Goal: Information Seeking & Learning: Learn about a topic

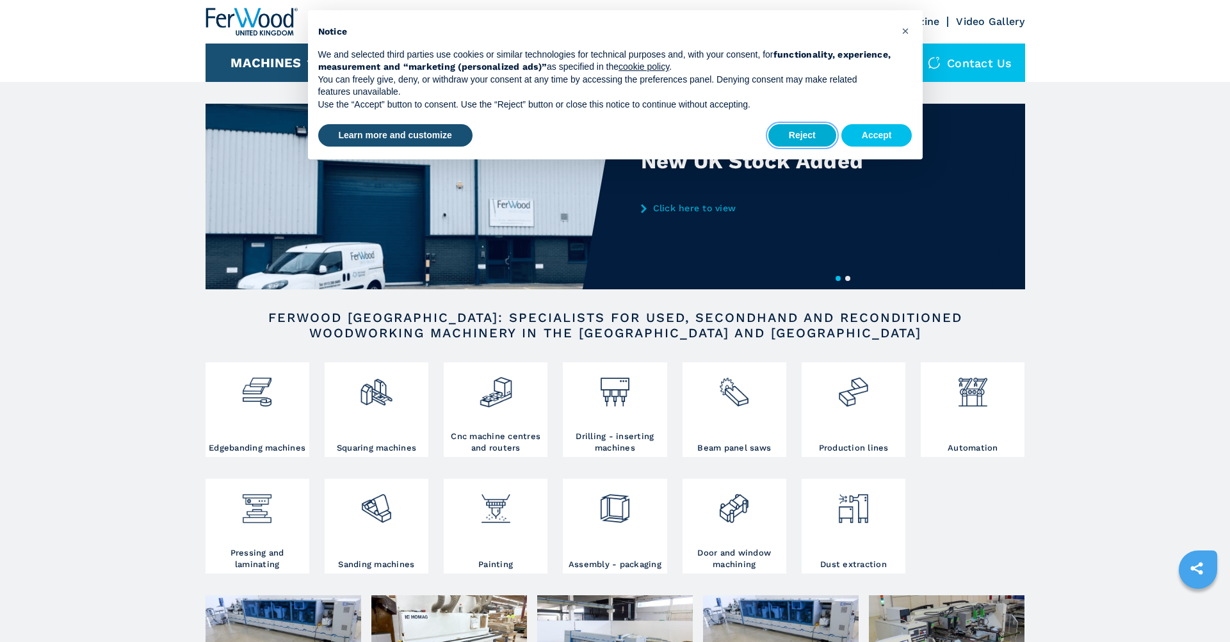
click at [796, 133] on button "Reject" at bounding box center [802, 135] width 68 height 23
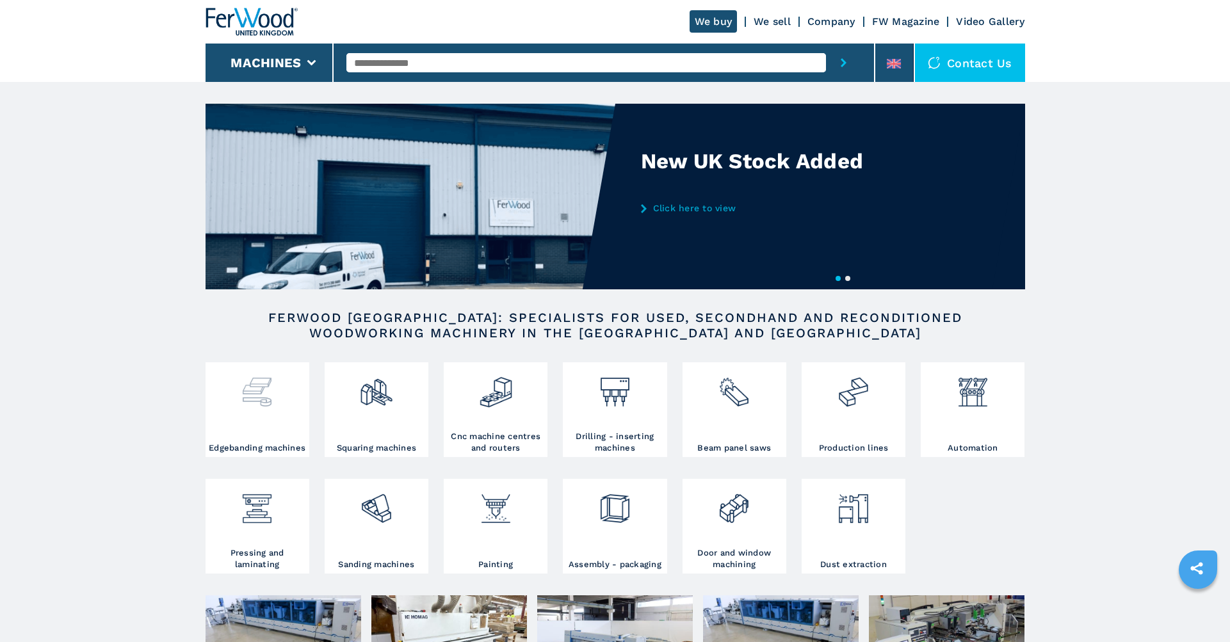
click at [263, 394] on img at bounding box center [257, 388] width 34 height 44
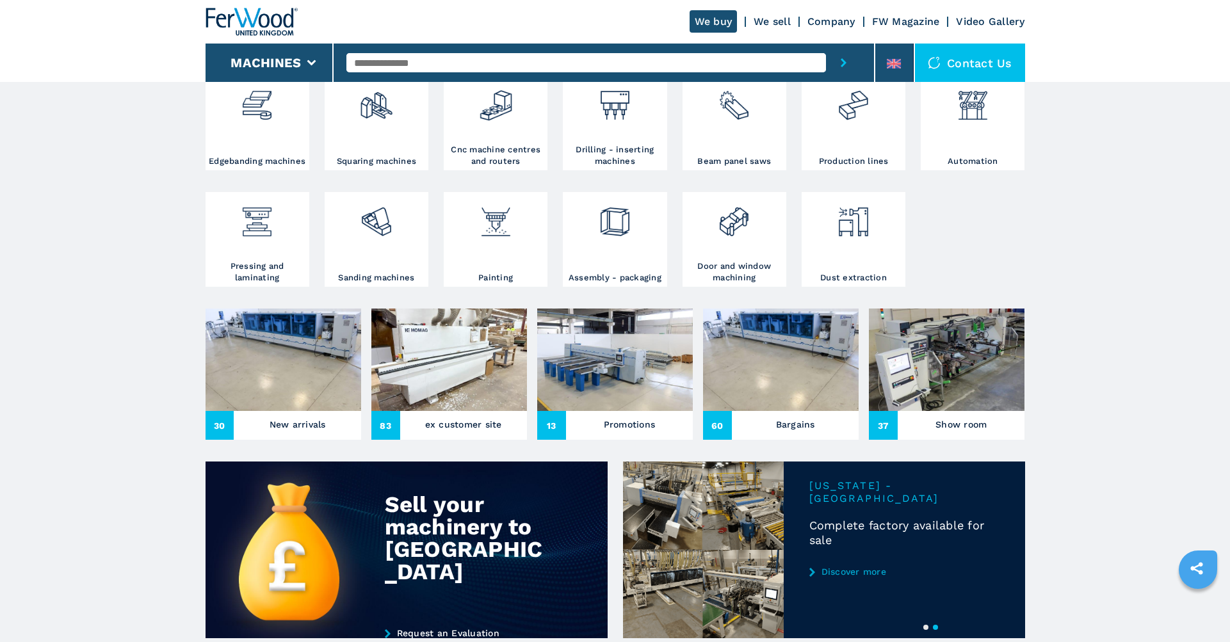
scroll to position [371, 0]
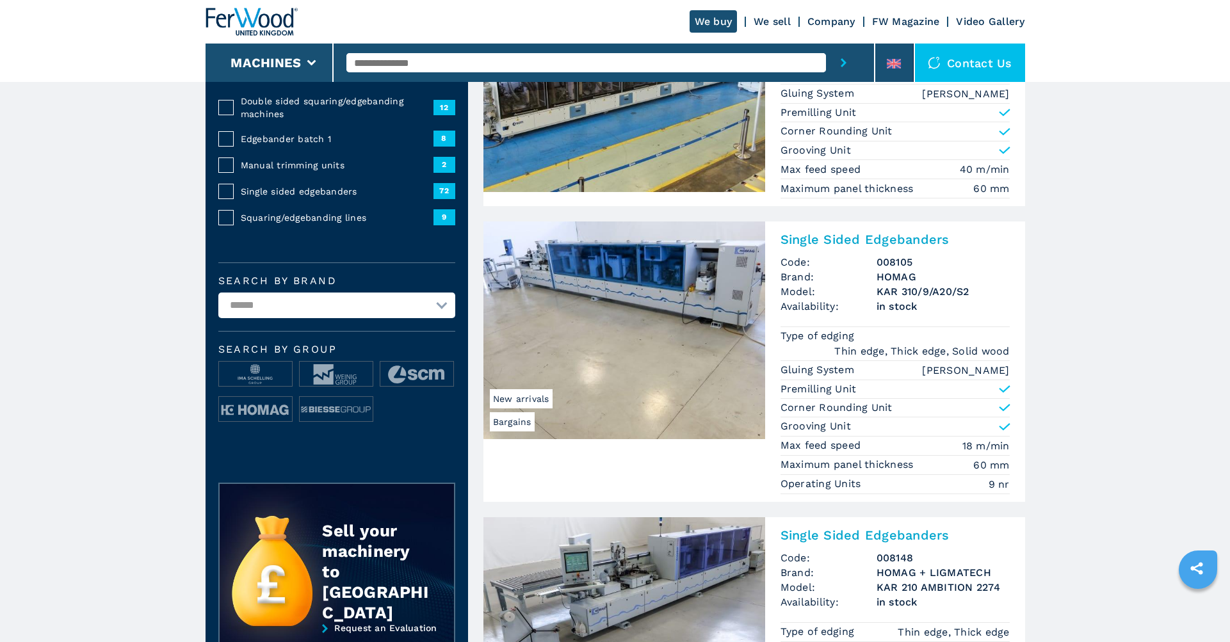
scroll to position [198, 0]
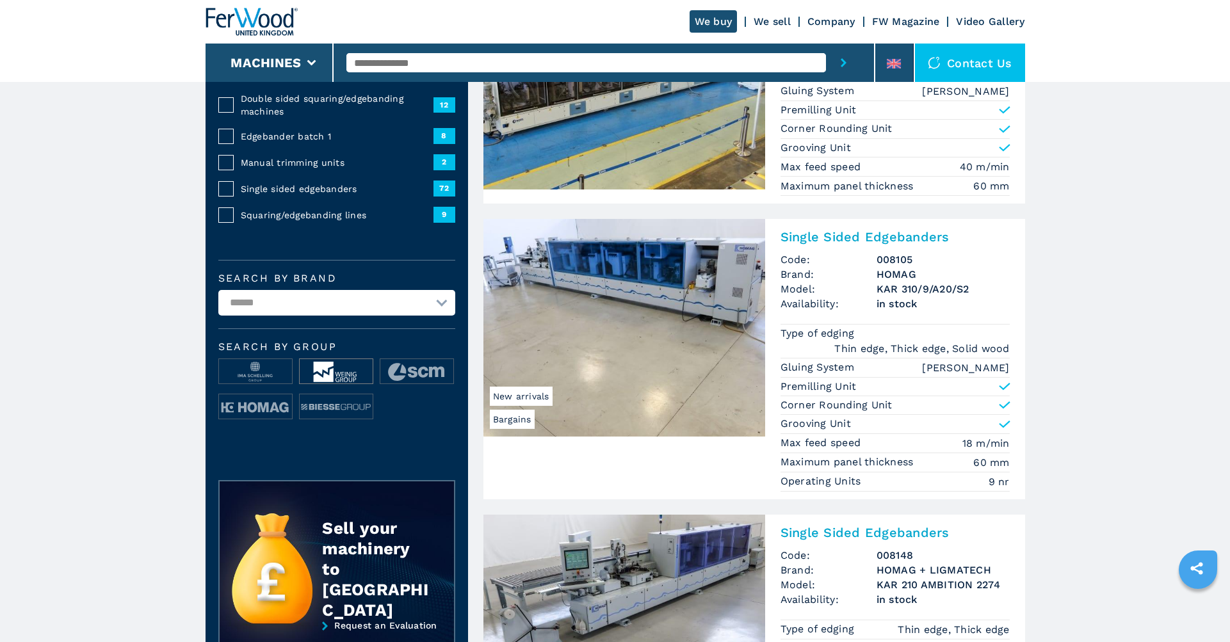
click at [333, 373] on img at bounding box center [336, 372] width 73 height 26
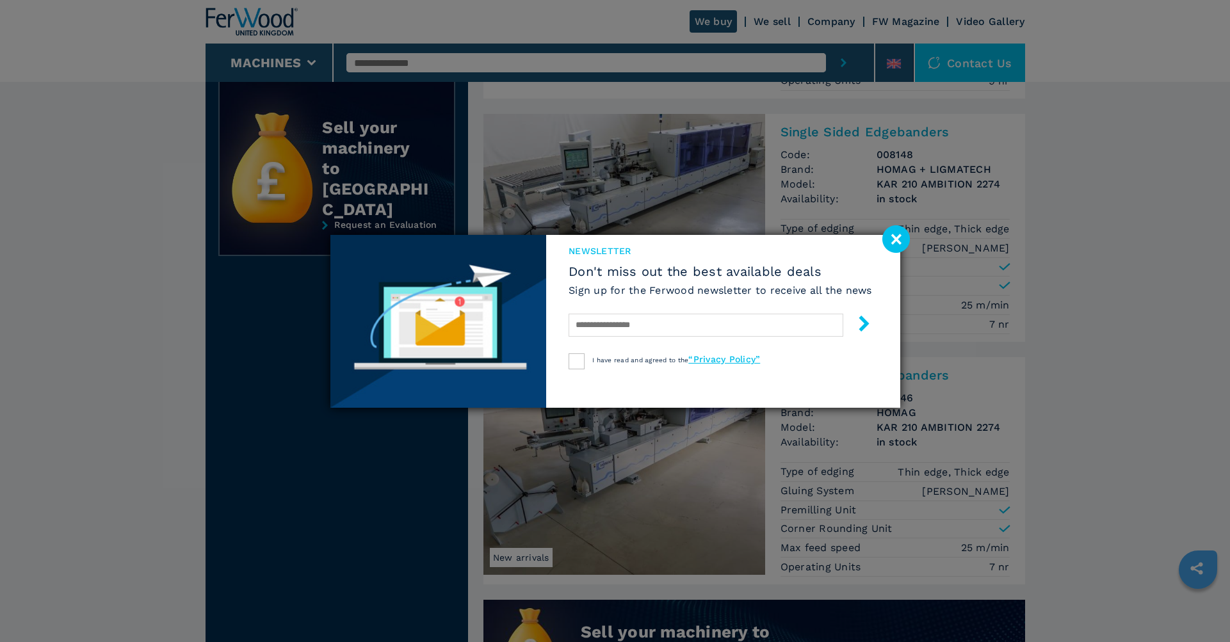
scroll to position [601, 0]
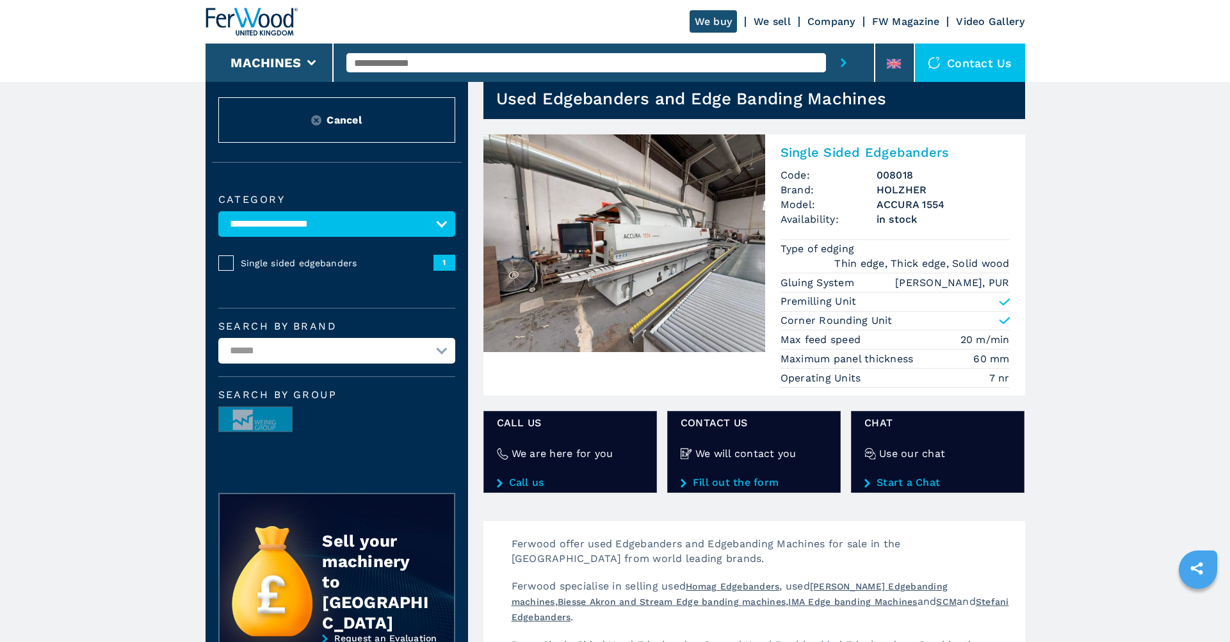
scroll to position [35, 0]
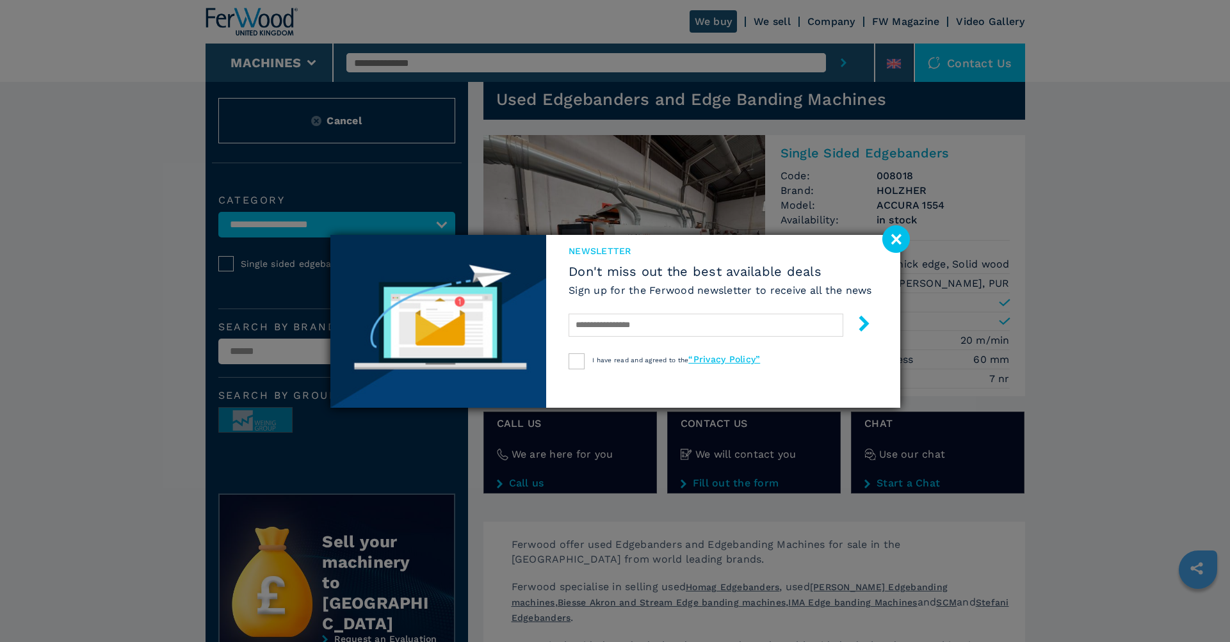
click at [897, 237] on image at bounding box center [896, 239] width 28 height 28
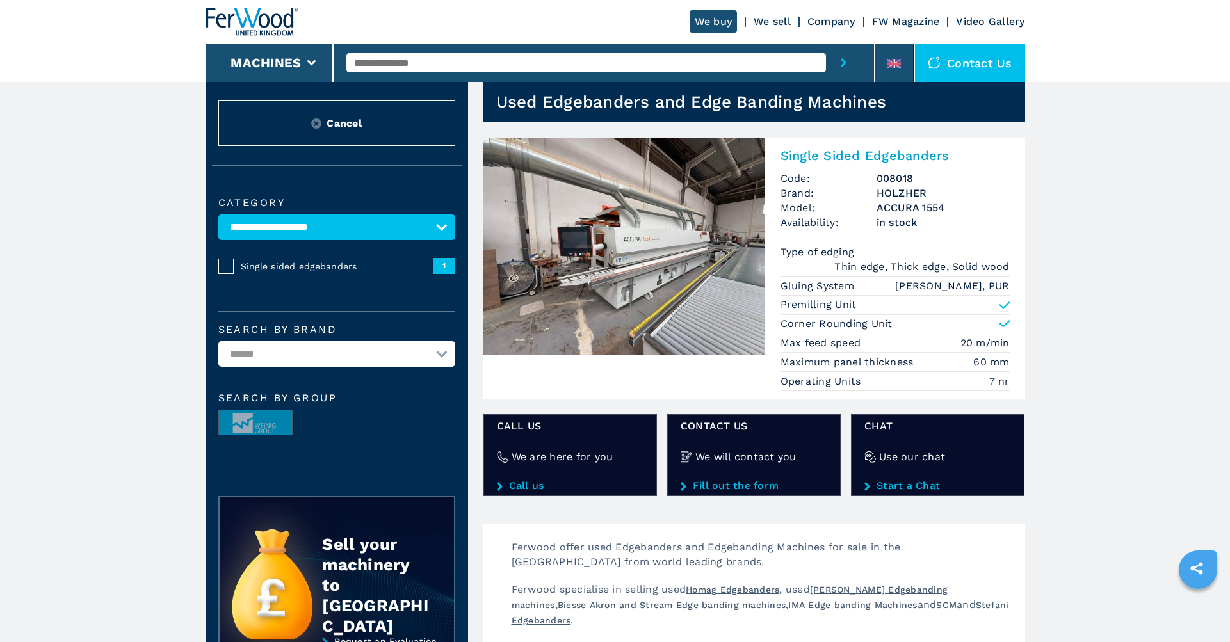
scroll to position [0, 0]
